Goal: Task Accomplishment & Management: Complete application form

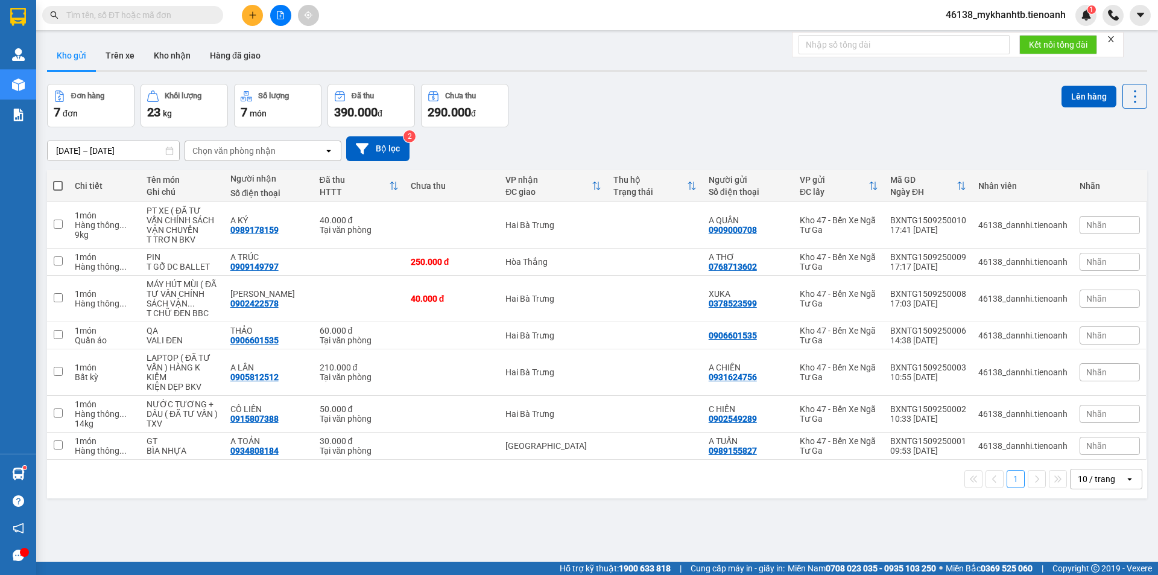
click at [195, 61] on button "Kho nhận" at bounding box center [172, 55] width 56 height 29
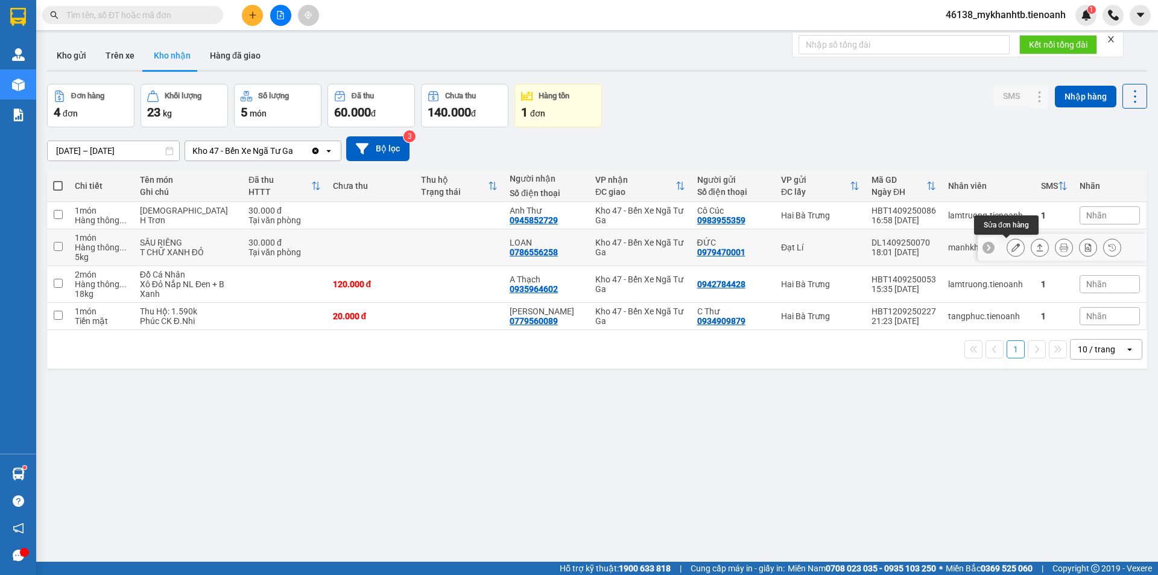
click at [1011, 245] on icon at bounding box center [1015, 247] width 8 height 8
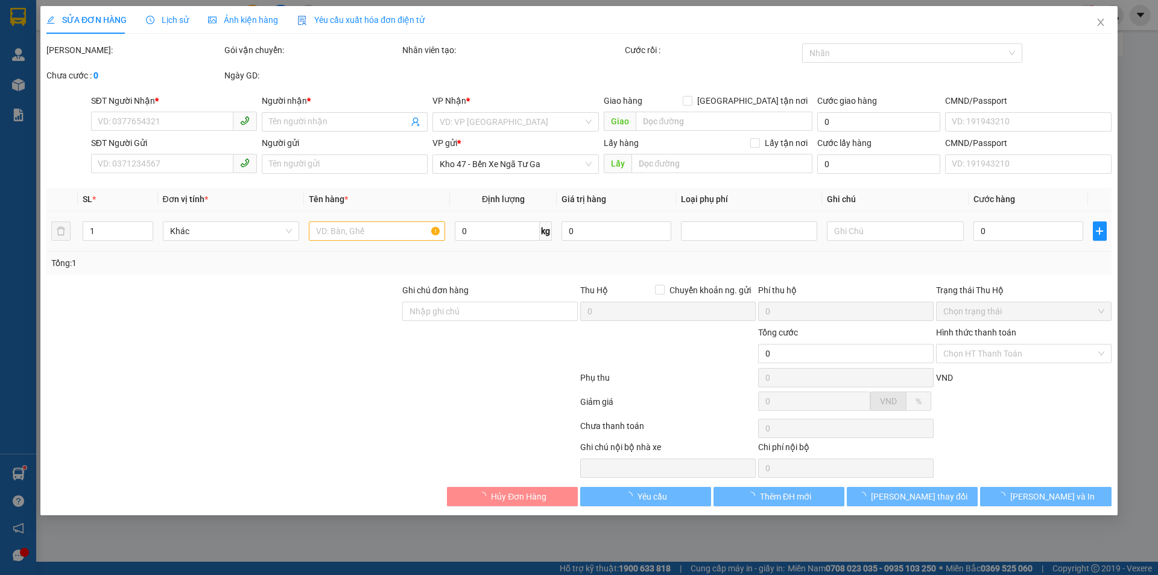
type input "0786556258"
type input "LOAN"
type input "0979470001"
type input "ĐỨC"
type input "30.000"
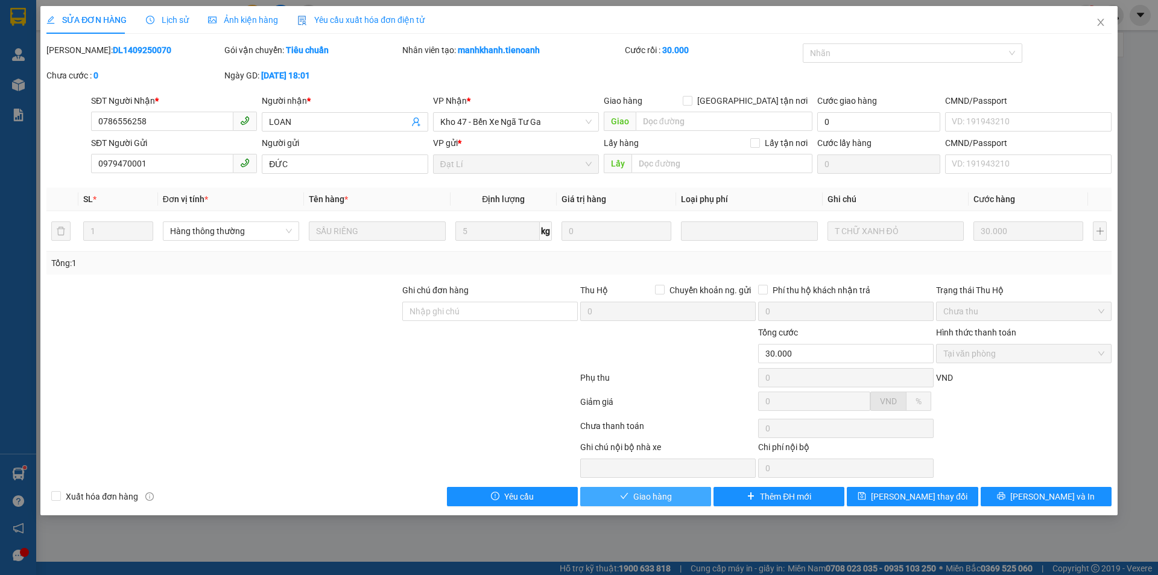
click at [649, 496] on span "Giao hàng" at bounding box center [652, 496] width 39 height 13
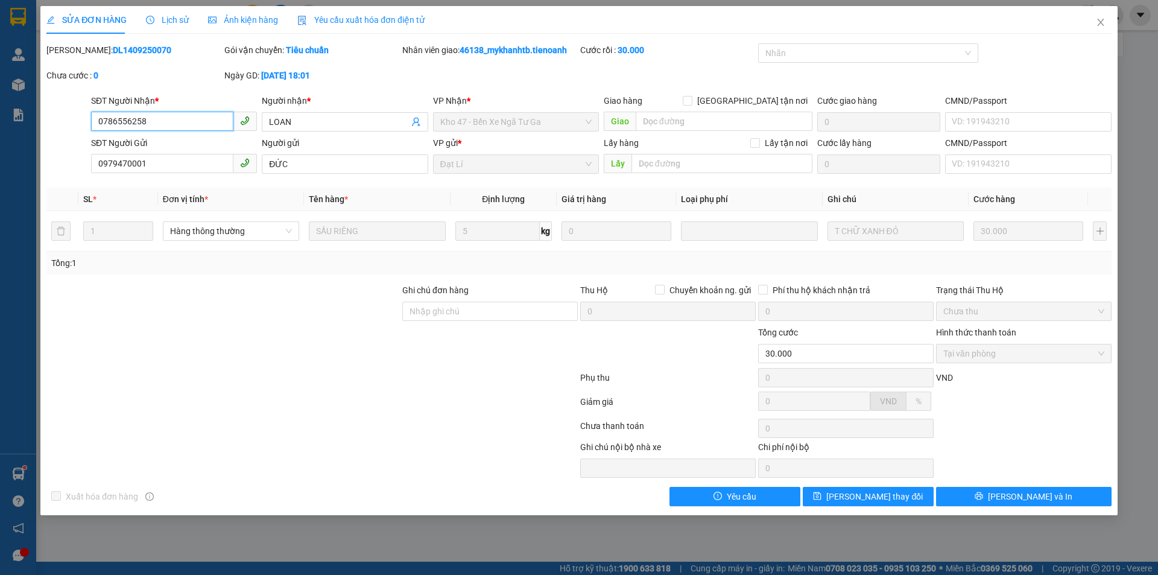
click at [125, 124] on input "0786556258" at bounding box center [162, 121] width 142 height 19
type input "0786546258"
click at [896, 495] on span "[PERSON_NAME] thay đổi" at bounding box center [874, 496] width 96 height 13
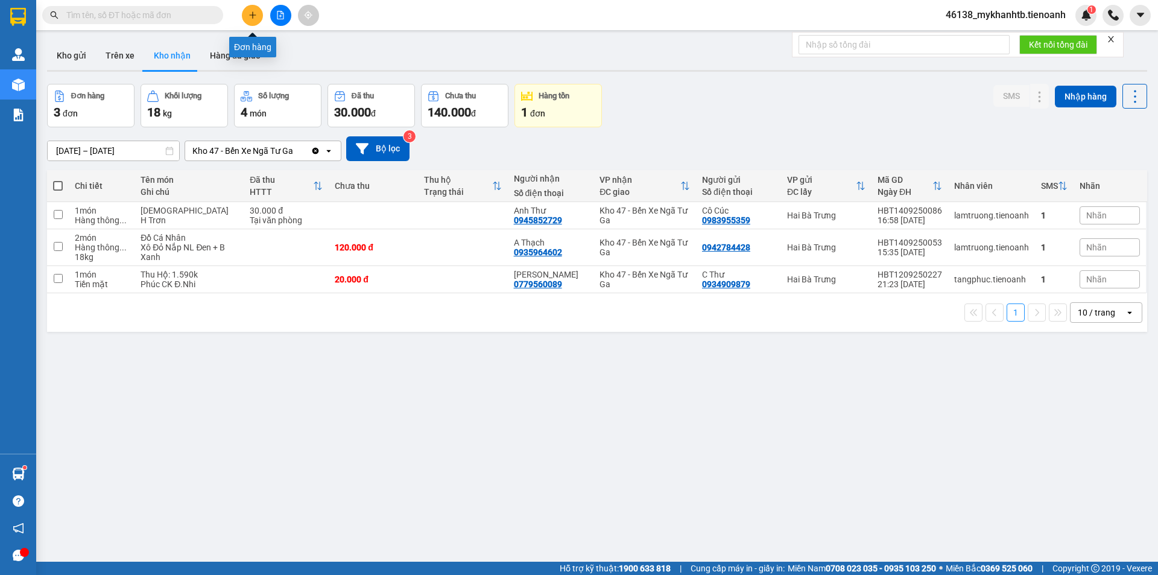
click at [253, 19] on icon "plus" at bounding box center [252, 15] width 8 height 8
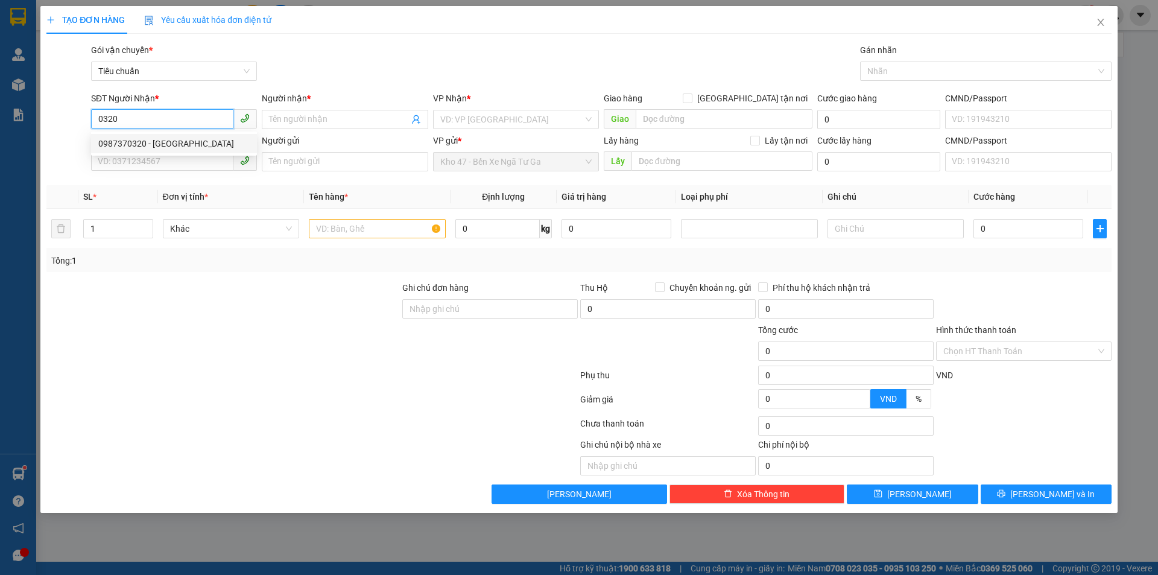
click at [173, 139] on div "0987370320 - [GEOGRAPHIC_DATA]" at bounding box center [173, 143] width 151 height 13
type input "0987370320"
type input "Trung Anh"
type input "lấy trc 1 t"
type input "110.000"
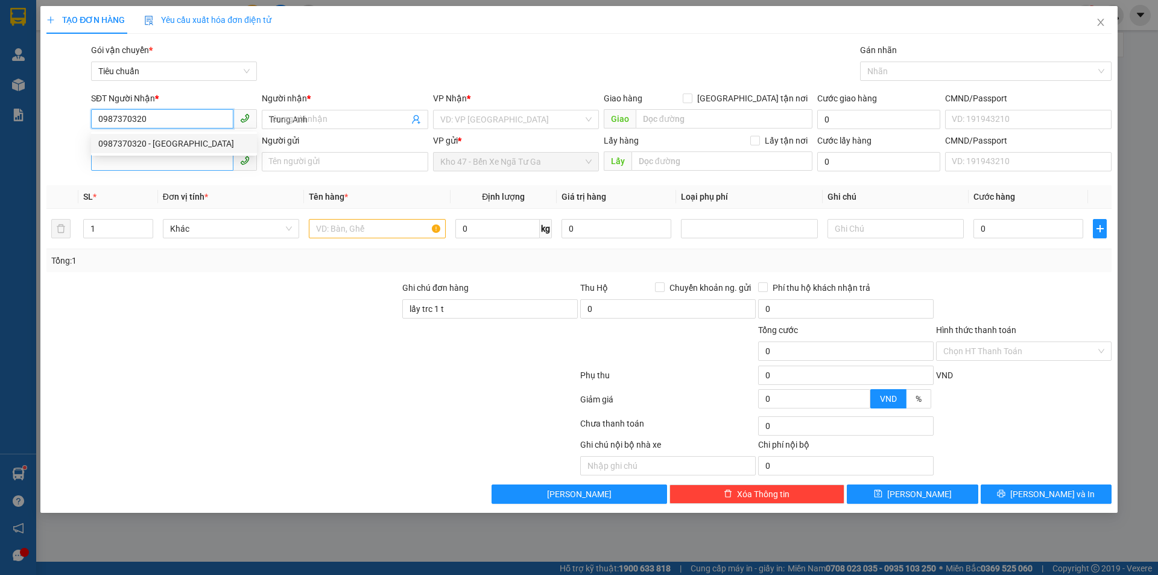
type input "110.000"
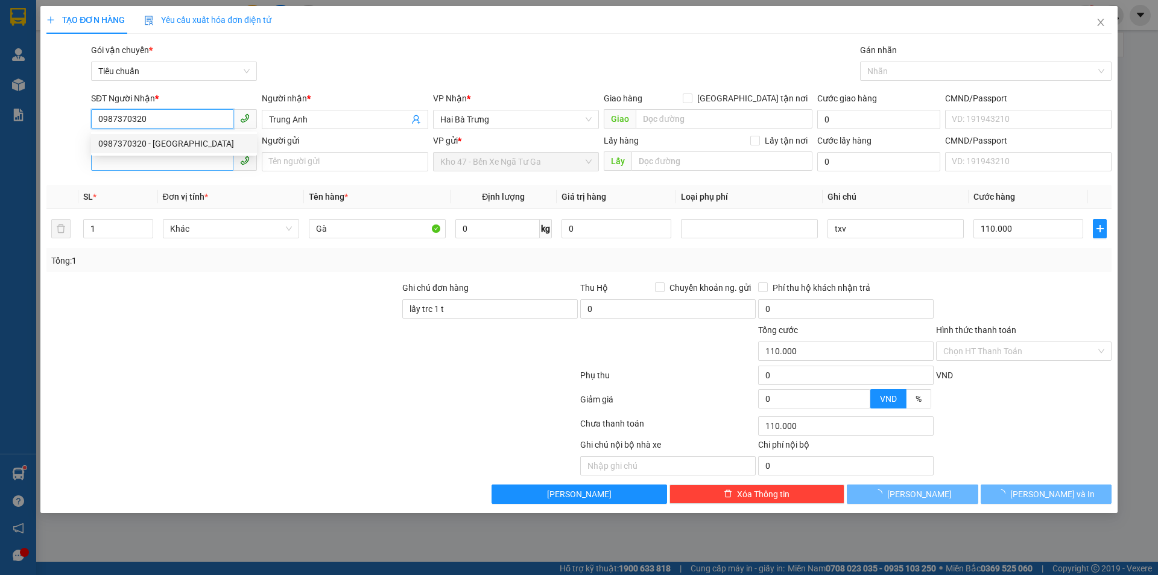
type input "0987370320"
click at [170, 163] on input "SĐT Người Gửi" at bounding box center [162, 160] width 142 height 19
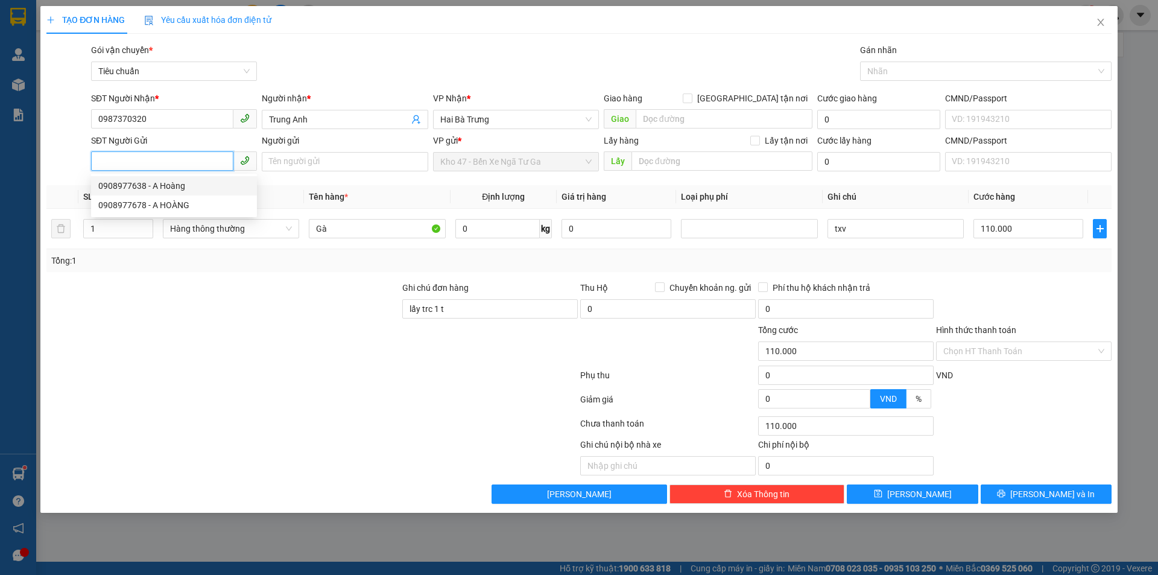
click at [187, 190] on div "0908977638 - A Hoàng" at bounding box center [173, 185] width 151 height 13
type input "0908977638"
type input "A Hoàng"
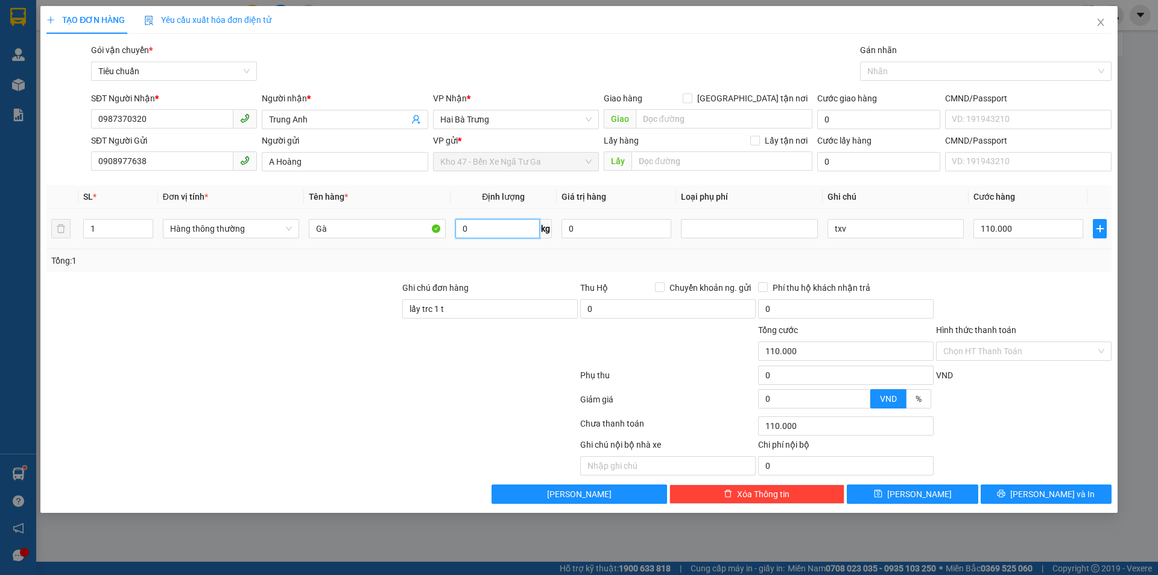
click at [476, 232] on input "0" at bounding box center [497, 228] width 84 height 19
type input "70"
drag, startPoint x: 509, startPoint y: 271, endPoint x: 491, endPoint y: 268, distance: 18.8
click at [506, 270] on div "Tổng: 1" at bounding box center [578, 260] width 1065 height 23
type input "110.800"
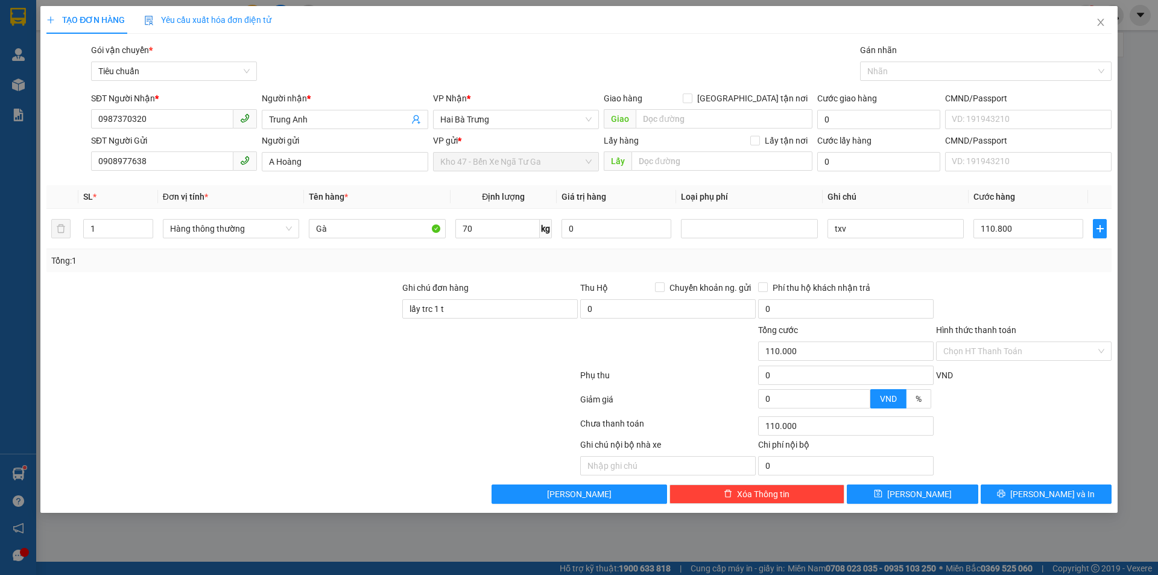
type input "110.800"
click at [1019, 222] on input "110.800" at bounding box center [1028, 228] width 110 height 19
type input "1"
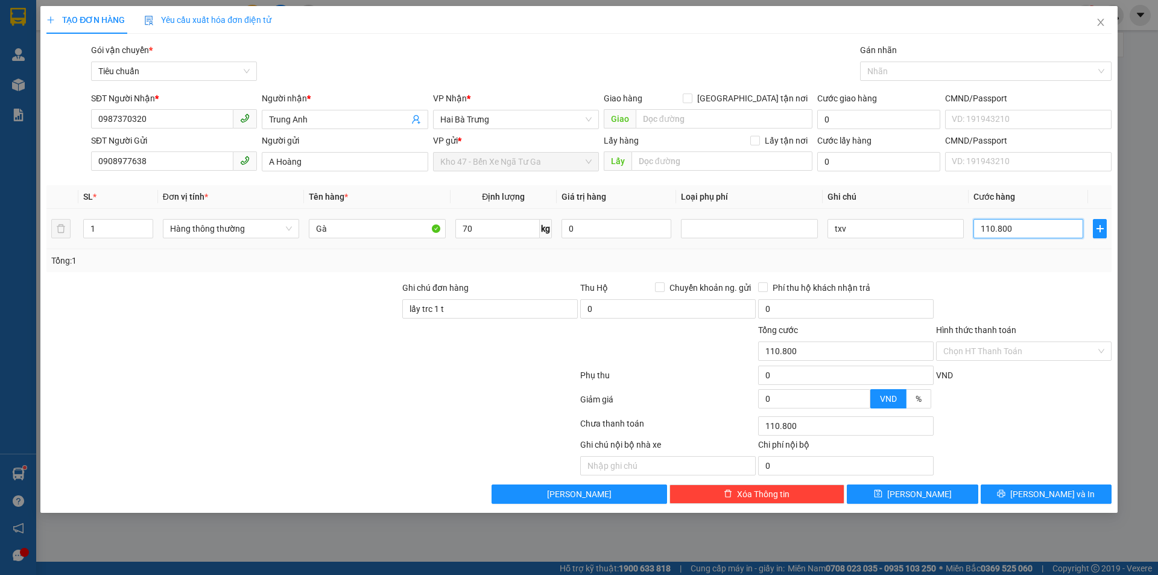
type input "1"
type input "12"
type input "120"
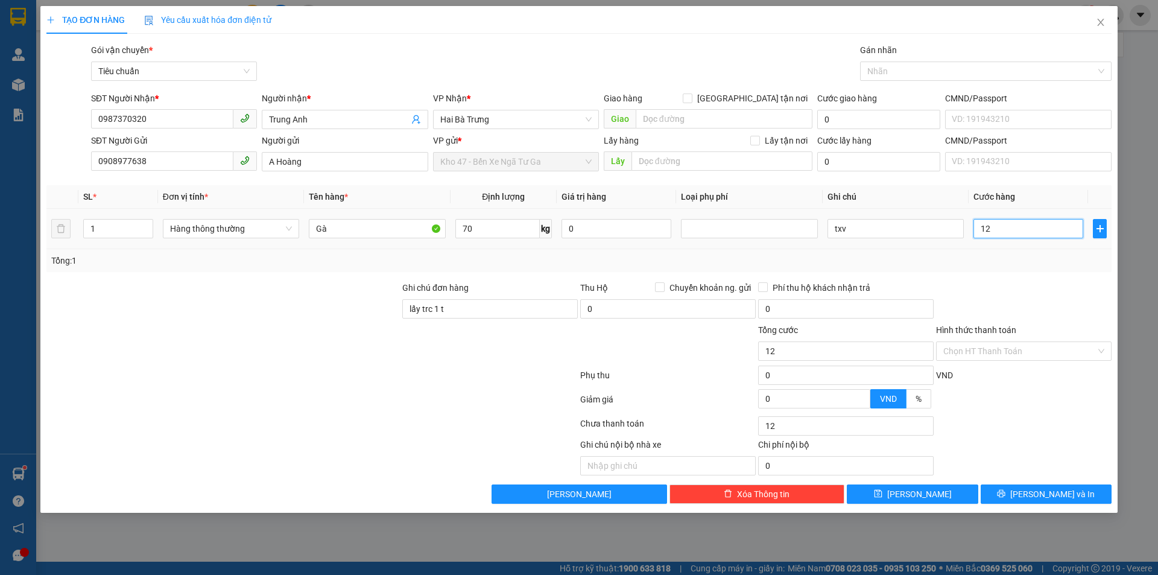
type input "120"
type input "120.000"
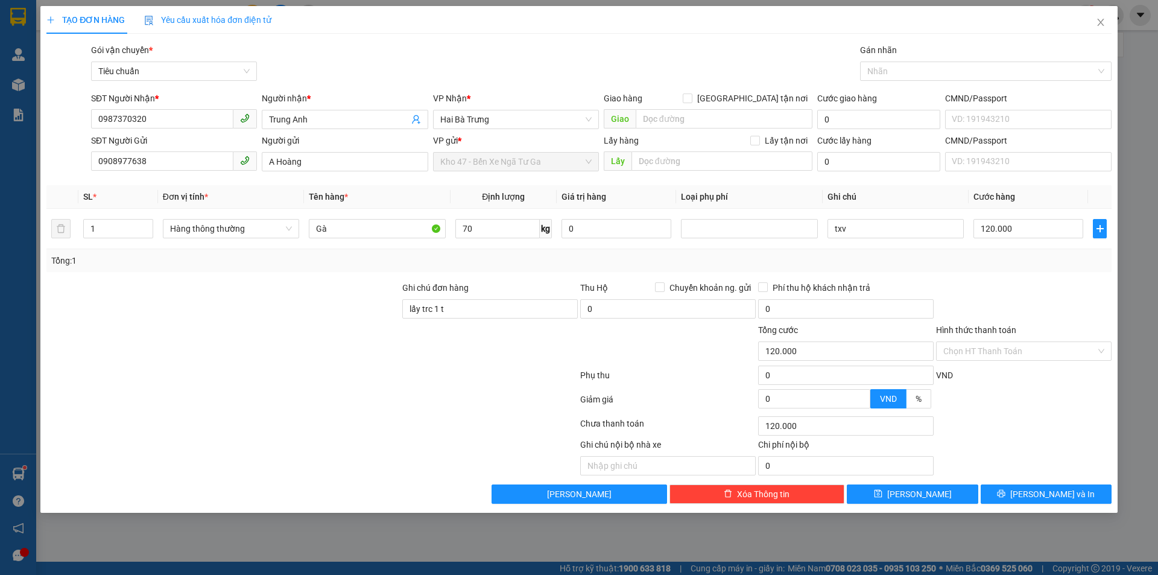
click at [1032, 274] on div "Transit Pickup Surcharge Ids Transit Deliver Surcharge Ids Transit Deliver Surc…" at bounding box center [578, 273] width 1065 height 460
click at [1042, 233] on input "120.000" at bounding box center [1028, 228] width 110 height 19
type input "1"
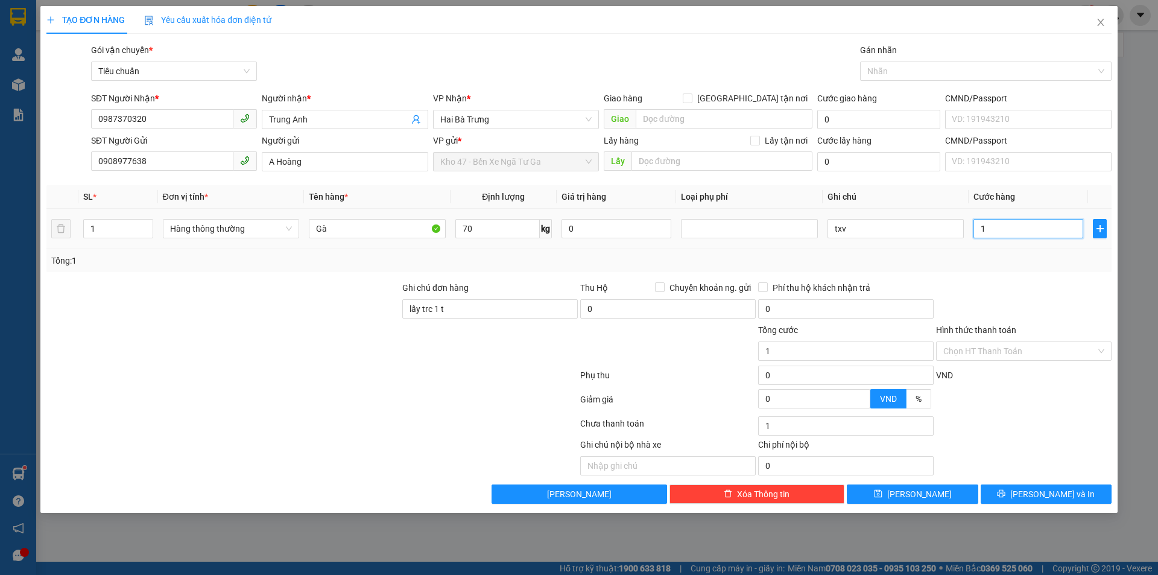
type input "11"
type input "110"
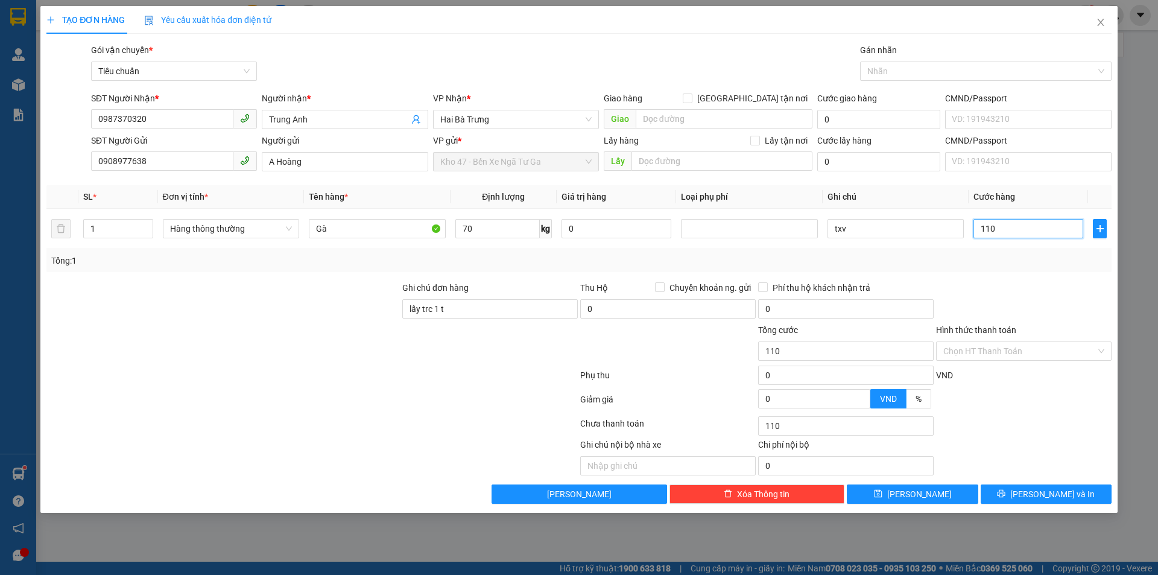
type input "110"
type input "110.000"
click at [1029, 306] on div at bounding box center [1023, 302] width 178 height 42
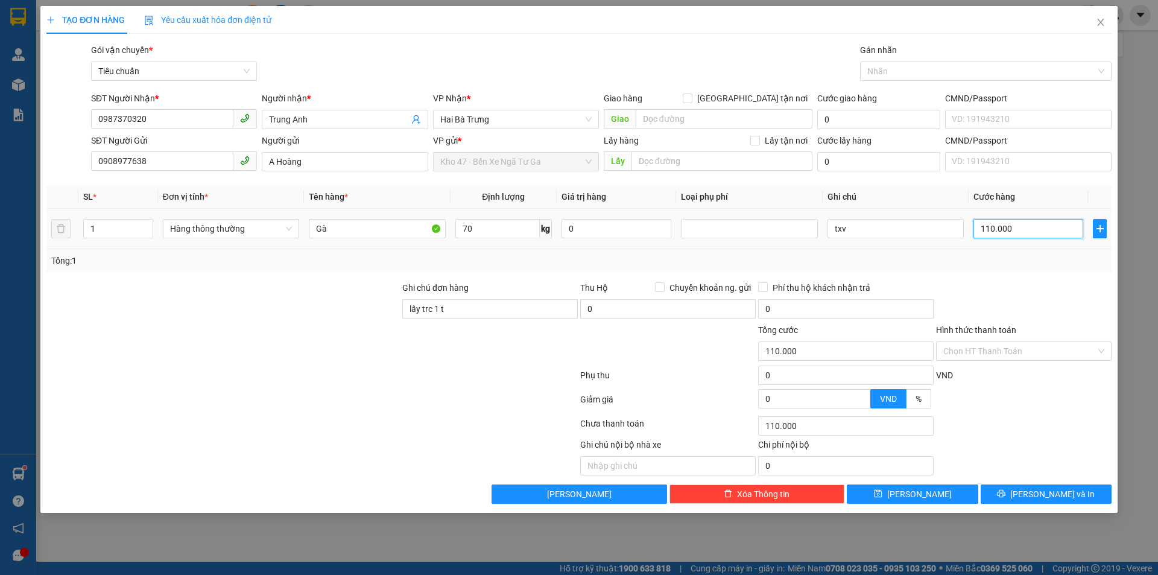
drag, startPoint x: 1016, startPoint y: 225, endPoint x: 1003, endPoint y: 227, distance: 13.4
click at [1015, 225] on input "110.000" at bounding box center [1028, 228] width 110 height 19
click at [501, 258] on div "Tổng: 1" at bounding box center [578, 260] width 1055 height 13
type input "110.800"
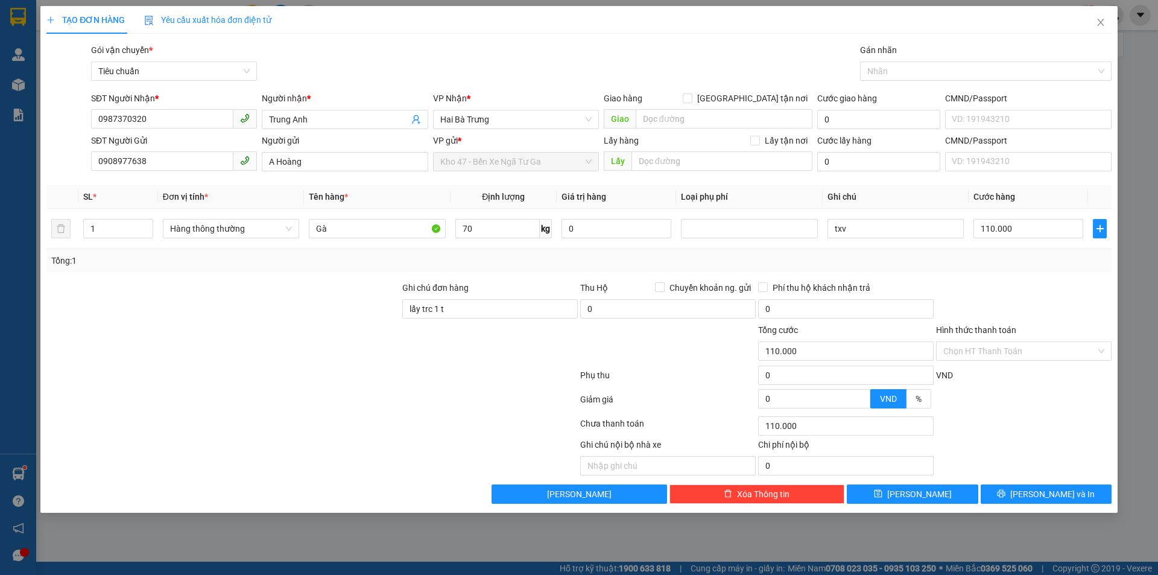
type input "110.800"
click at [1031, 230] on input "110.800" at bounding box center [1028, 228] width 110 height 19
type input "1"
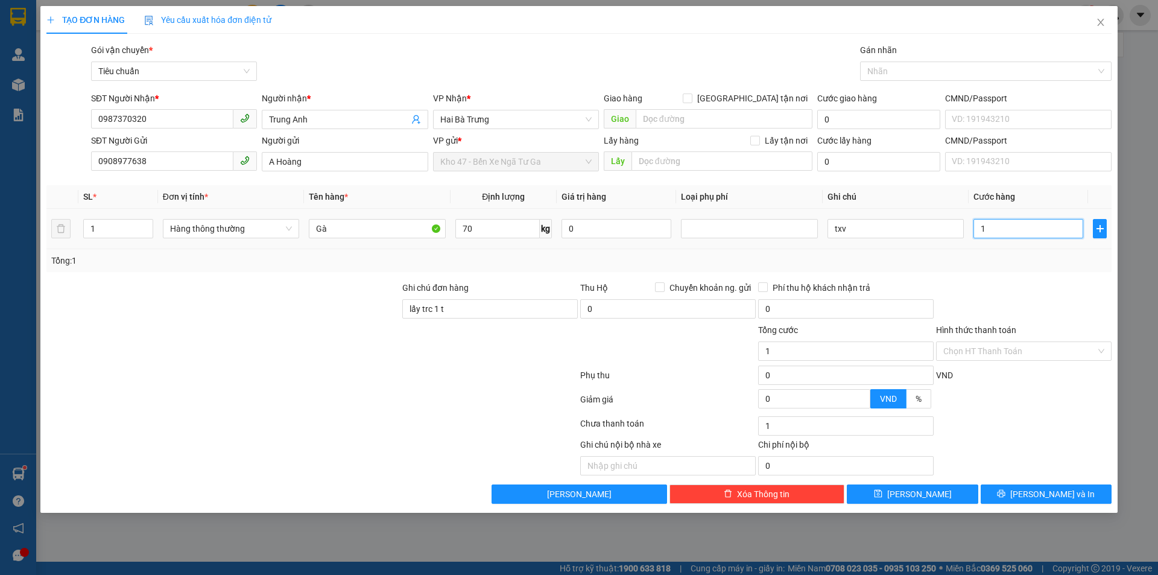
type input "11"
type input "110"
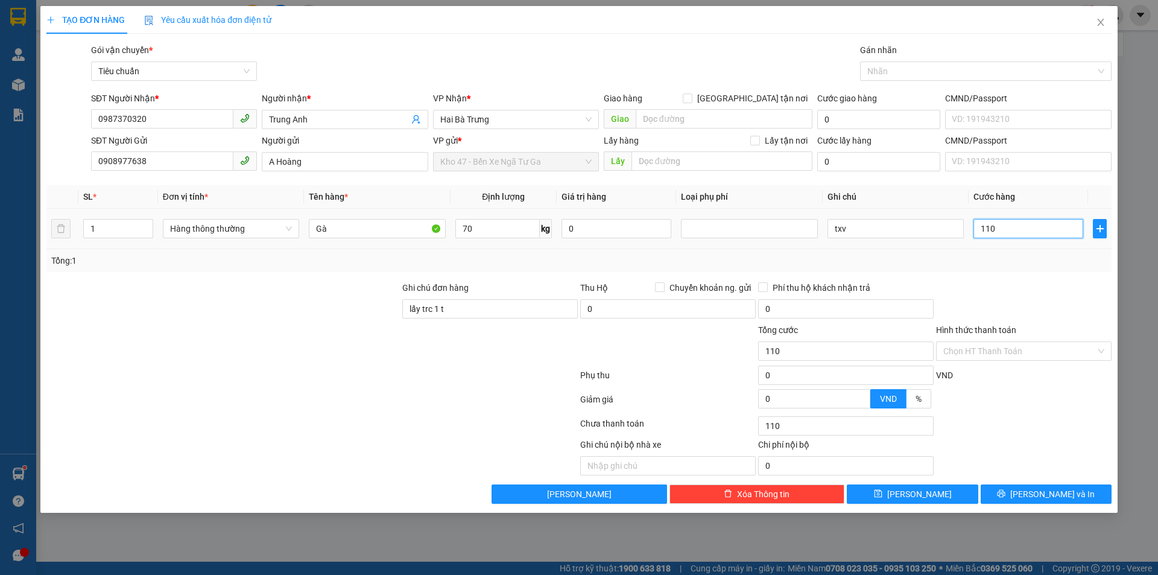
type input "110"
type input "110.000"
drag, startPoint x: 1032, startPoint y: 291, endPoint x: 1038, endPoint y: 401, distance: 110.5
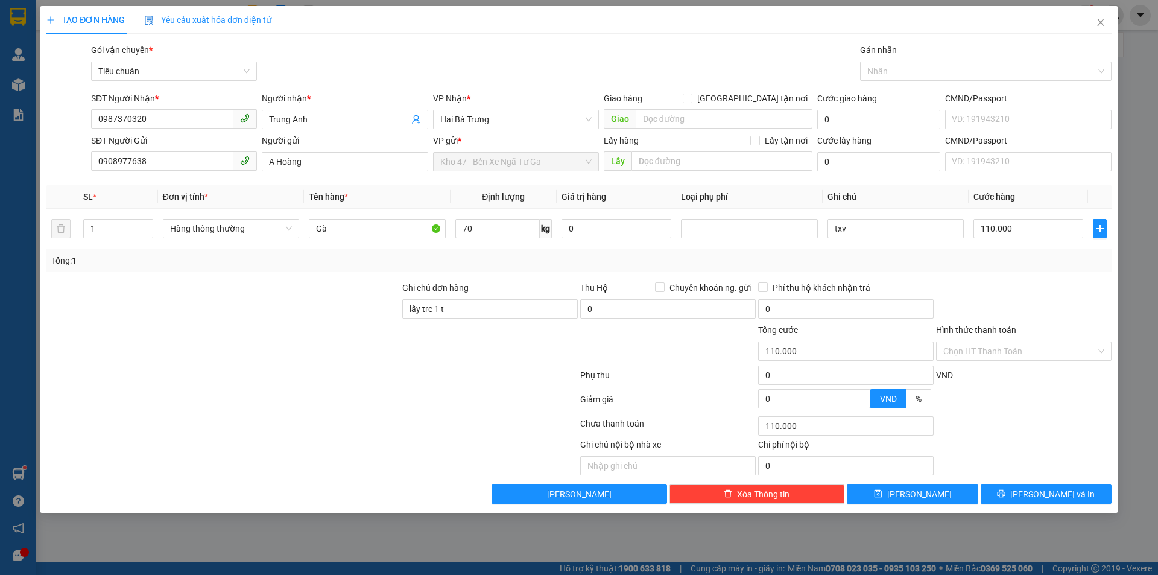
click at [1032, 299] on div at bounding box center [1023, 302] width 178 height 42
click at [1008, 484] on button "[PERSON_NAME] và In" at bounding box center [1045, 493] width 131 height 19
click at [1042, 487] on span "[PERSON_NAME] và In" at bounding box center [1052, 493] width 84 height 13
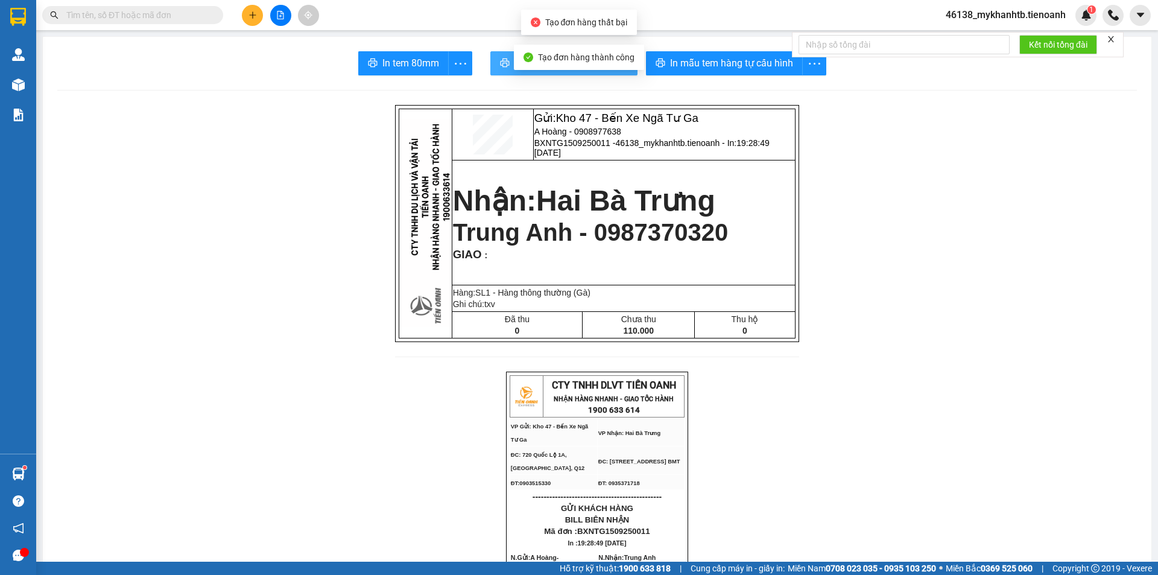
click at [505, 66] on button "In mẫu biên lai tự cấu hình" at bounding box center [563, 63] width 147 height 24
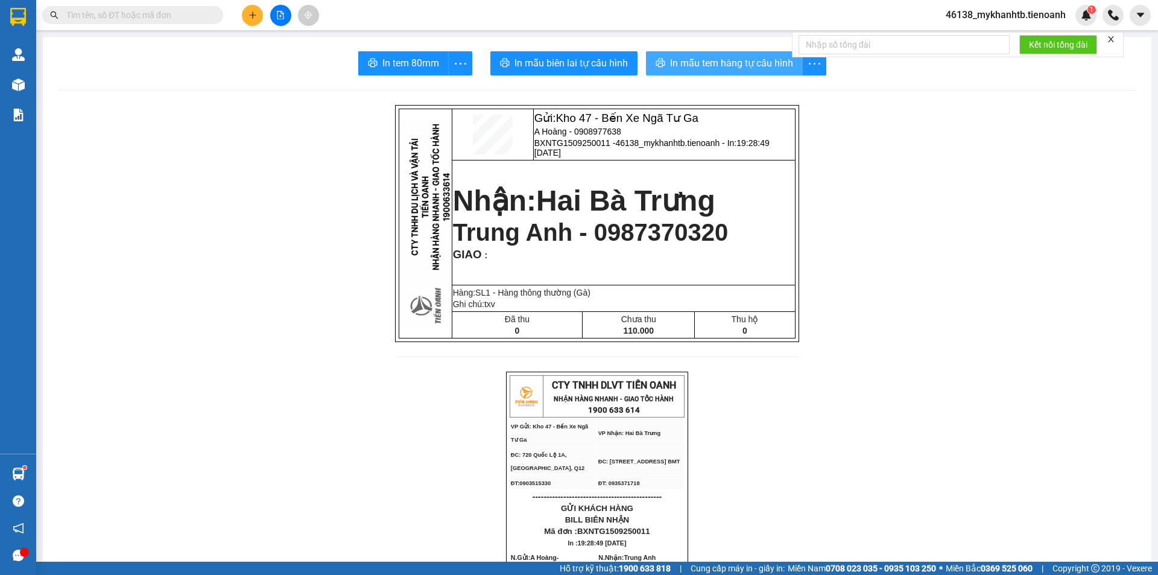
click at [695, 60] on span "In mẫu tem hàng tự cấu hình" at bounding box center [731, 62] width 123 height 15
click at [130, 17] on input "text" at bounding box center [137, 14] width 142 height 13
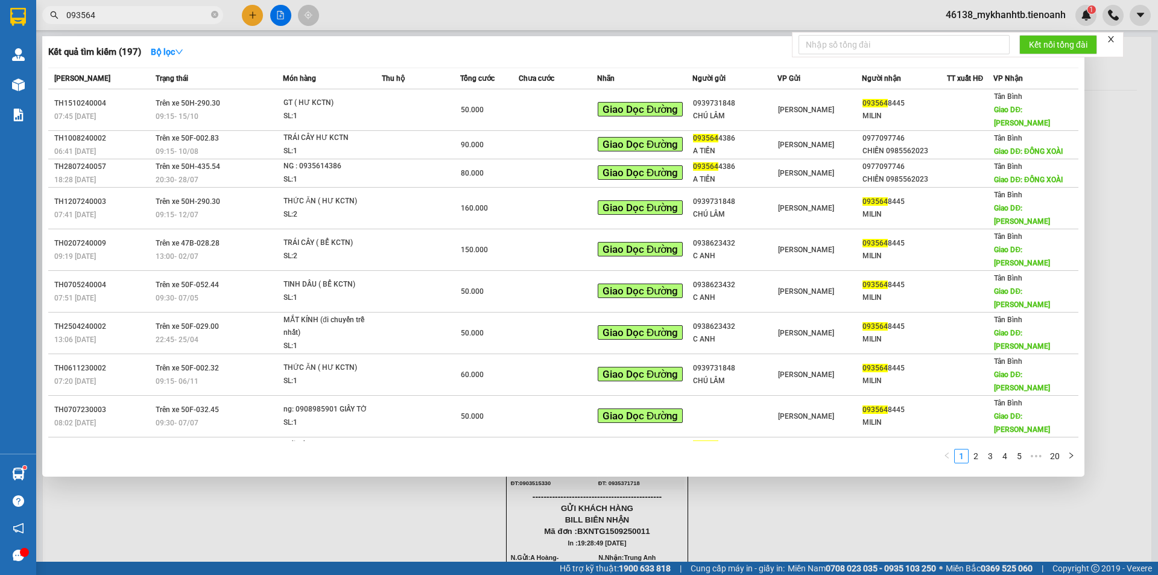
click at [84, 9] on input "093564" at bounding box center [137, 14] width 142 height 13
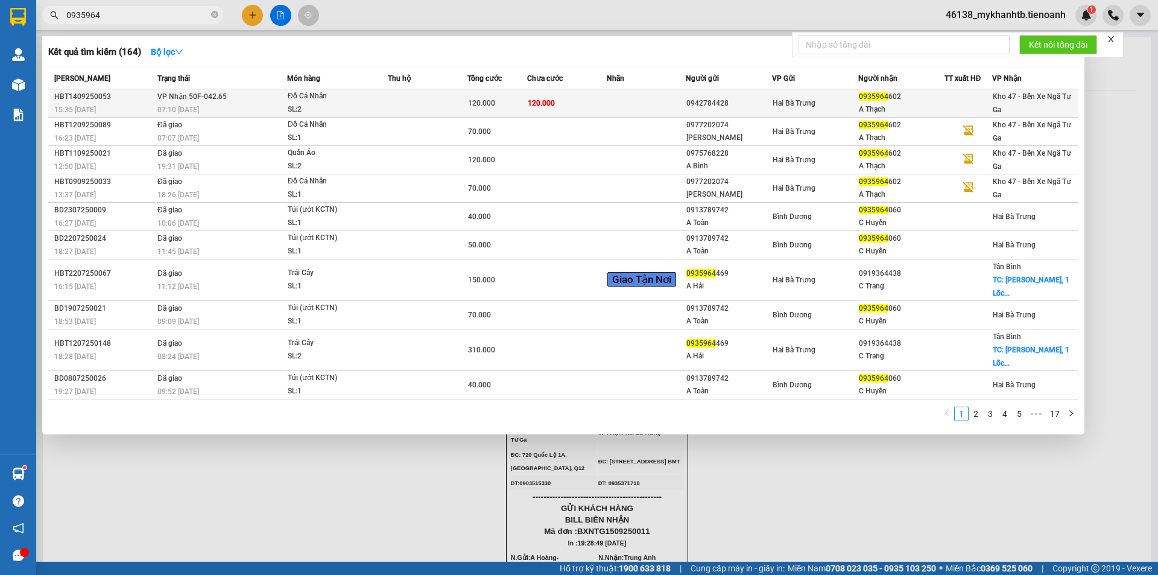
type input "0935964"
click at [493, 111] on td "120.000" at bounding box center [497, 103] width 60 height 28
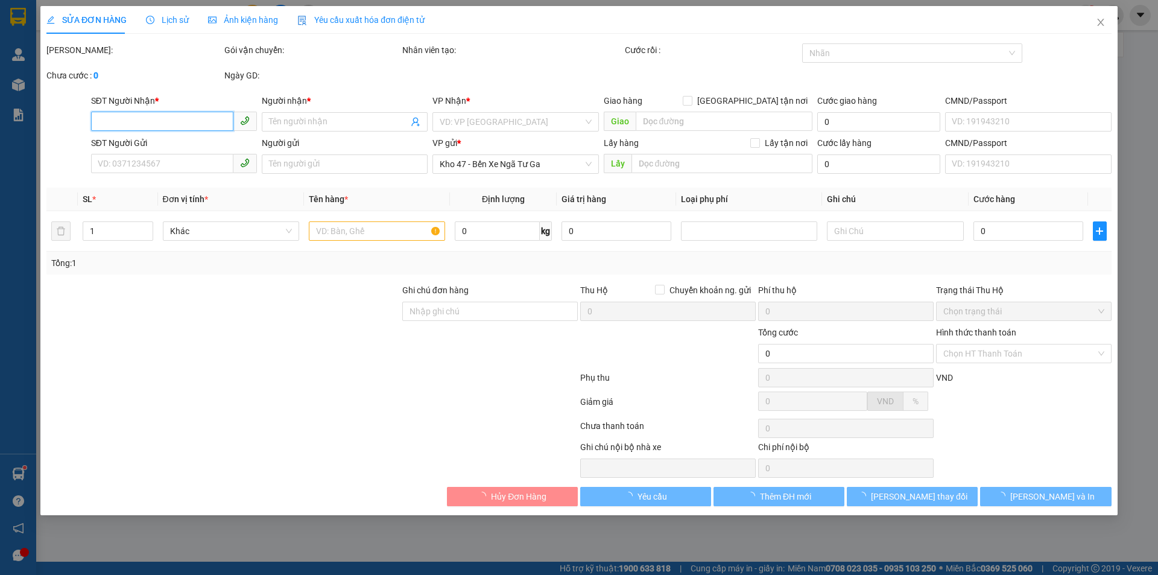
type input "0935964602"
type input "A Thạch"
type input "0942784428"
type input "120.000"
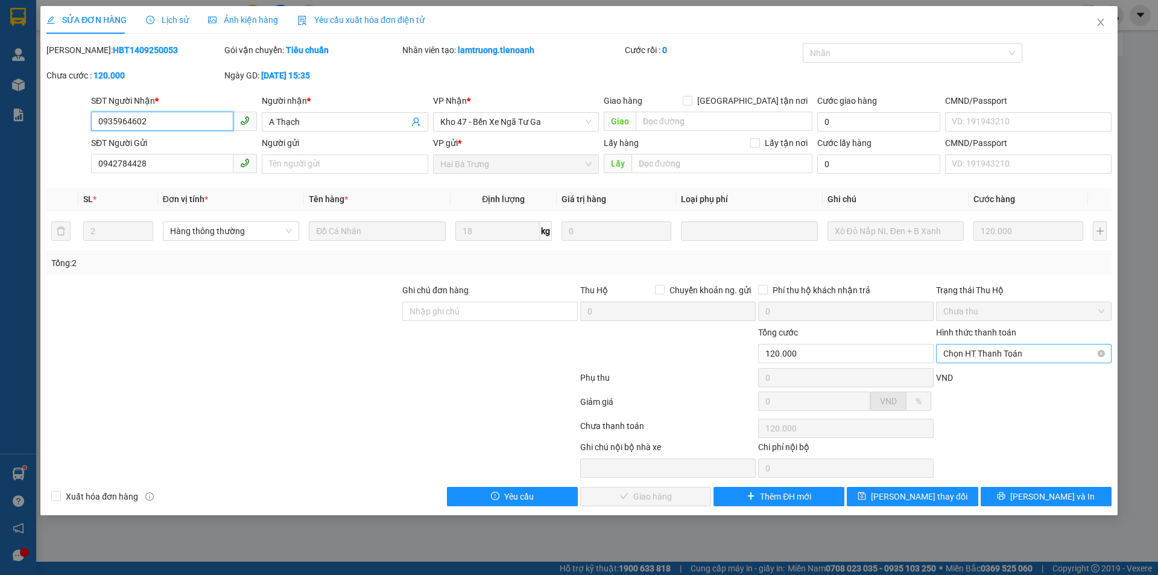
click at [1019, 350] on span "Chọn HT Thanh Toán" at bounding box center [1023, 353] width 161 height 18
click at [994, 379] on div "Tại văn phòng" at bounding box center [1023, 377] width 161 height 13
type input "0"
click at [616, 496] on button "[PERSON_NAME] và Giao hàng" at bounding box center [645, 496] width 131 height 19
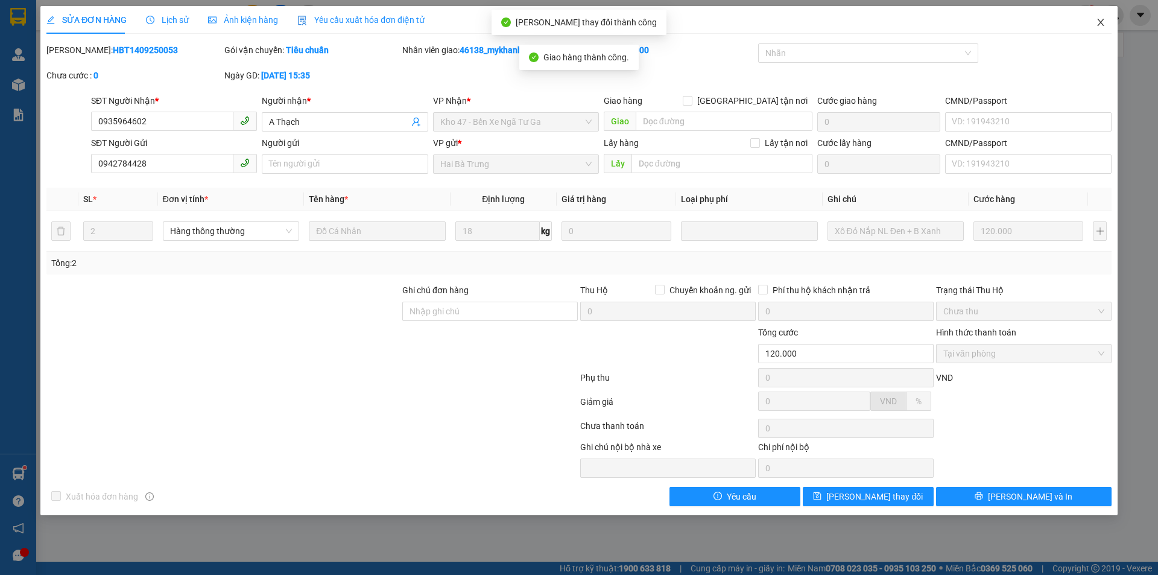
click at [1096, 27] on icon "close" at bounding box center [1100, 22] width 10 height 10
